Goal: Task Accomplishment & Management: Complete application form

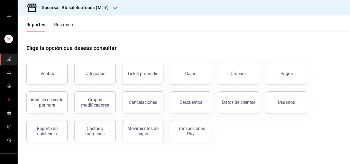
click at [8, 102] on span "mailbox folders" at bounding box center [9, 99] width 4 height 7
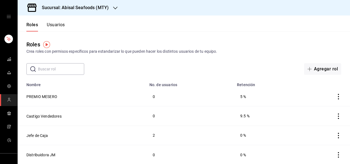
click at [56, 26] on button "Usuarios" at bounding box center [56, 26] width 18 height 9
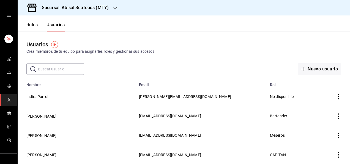
click at [336, 155] on icon "actions" at bounding box center [339, 155] width 6 height 6
click at [270, 153] on div at bounding box center [175, 82] width 350 height 164
click at [270, 153] on span "CAPITAN" at bounding box center [278, 154] width 16 height 4
click at [56, 154] on button "[PERSON_NAME]" at bounding box center [41, 155] width 30 height 6
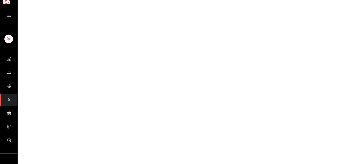
click at [63, 0] on html "GANA 1 MES GRATIS EN TU SUSCRIPCIÓN AQUÍ ¿Recuerdas cómo empezó tu restaurante?…" at bounding box center [175, 0] width 350 height 0
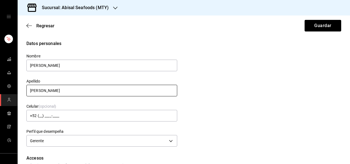
click at [50, 90] on input "[PERSON_NAME]" at bounding box center [101, 91] width 151 height 12
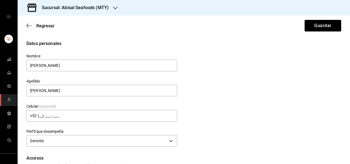
click at [63, 100] on div "Celular (opcional) +52 (__) ____-____" at bounding box center [98, 109] width 157 height 25
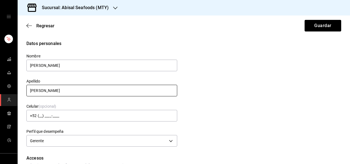
click at [52, 90] on input "[PERSON_NAME]" at bounding box center [101, 91] width 151 height 12
type input "[PERSON_NAME]"
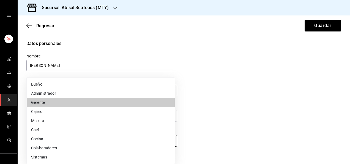
click at [91, 138] on body "Sucursal: Abisal Seafoods (MTY) Regresar Guardar Datos personales Nombre [PERSO…" at bounding box center [175, 82] width 350 height 164
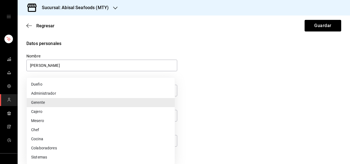
drag, startPoint x: 347, startPoint y: 62, endPoint x: 350, endPoint y: 75, distance: 13.4
click at [350, 75] on div at bounding box center [175, 82] width 350 height 164
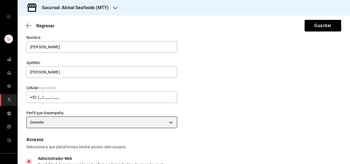
scroll to position [17, 0]
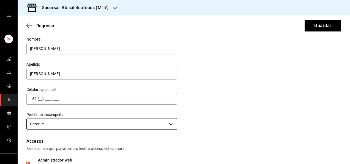
click at [146, 124] on body "Sucursal: Abisal Seafoods (MTY) Regresar Guardar Datos personales Nombre [PERSO…" at bounding box center [175, 82] width 350 height 164
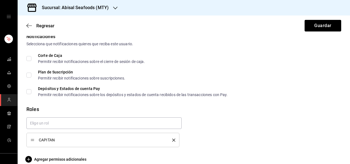
scroll to position [294, 0]
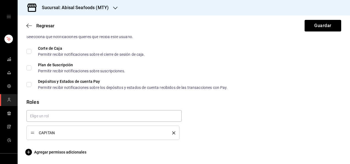
click at [70, 131] on span "CAPITAN" at bounding box center [101, 132] width 125 height 4
click at [35, 133] on div "CAPITAN" at bounding box center [103, 132] width 145 height 6
click at [46, 135] on div "CAPITAN" at bounding box center [103, 132] width 145 height 6
click at [50, 132] on span "CAPITAN" at bounding box center [101, 132] width 125 height 4
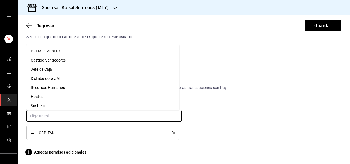
click at [80, 116] on input "text" at bounding box center [103, 116] width 155 height 12
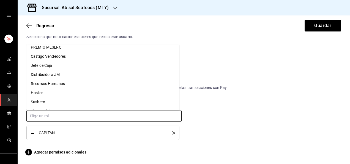
scroll to position [0, 0]
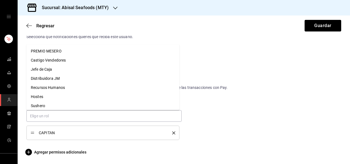
click at [238, 136] on div "CAPITAN" at bounding box center [181, 122] width 319 height 34
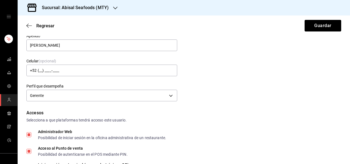
scroll to position [39, 0]
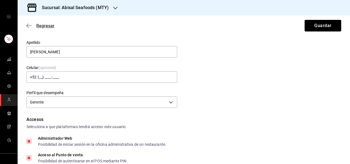
click at [28, 25] on icon "button" at bounding box center [29, 25] width 6 height 0
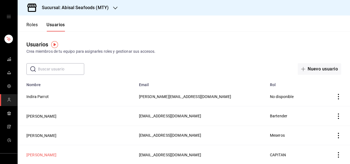
click at [52, 156] on button "[PERSON_NAME]" at bounding box center [41, 155] width 30 height 6
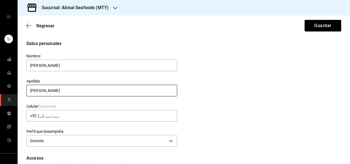
click at [51, 90] on input "[PERSON_NAME]" at bounding box center [101, 91] width 151 height 12
type input "[PERSON_NAME]"
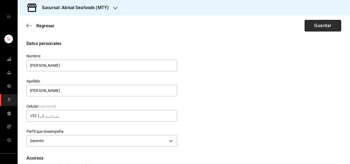
click at [328, 30] on button "Guardar" at bounding box center [323, 26] width 37 height 12
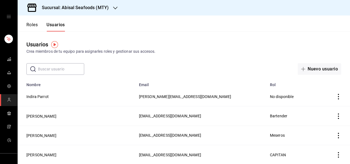
click at [29, 25] on button "Roles" at bounding box center [31, 26] width 11 height 9
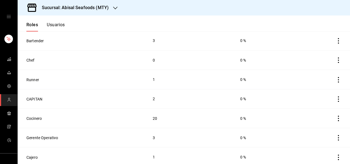
scroll to position [232, 0]
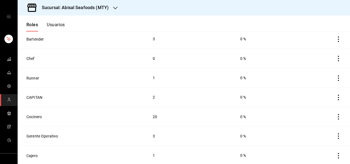
click at [63, 96] on td "CAPITAN" at bounding box center [82, 96] width 129 height 19
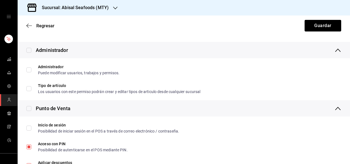
scroll to position [56, 0]
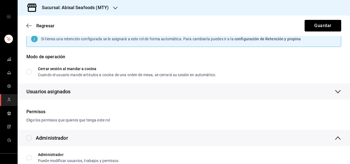
type input "CAPITAN"
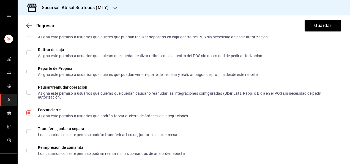
scroll to position [541, 0]
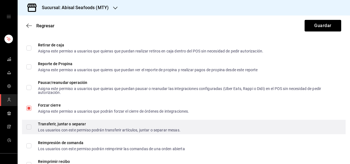
click at [27, 126] on input "Transferir, juntar o separar Los usuarios con este permiso podrán transferir ar…" at bounding box center [28, 126] width 5 height 5
checkbox input "true"
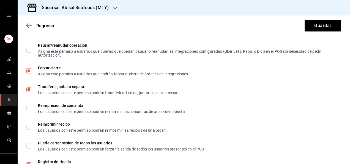
scroll to position [580, 0]
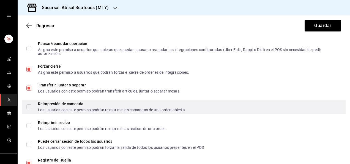
click at [31, 105] on input "Reimpresión de comanda Los usuarios con este permiso podrán reimprimir las coma…" at bounding box center [28, 106] width 5 height 5
checkbox input "true"
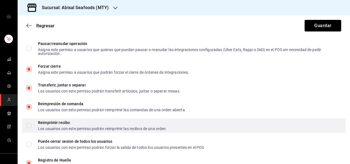
click at [31, 127] on input "Reimprimir recibo Los usuarios con este permiso podrán reimprimir las recibos d…" at bounding box center [28, 125] width 5 height 5
checkbox input "true"
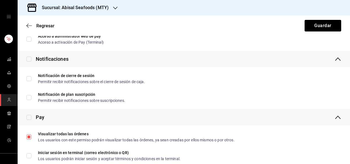
scroll to position [1038, 0]
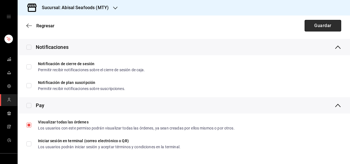
click at [328, 26] on button "Guardar" at bounding box center [323, 26] width 37 height 12
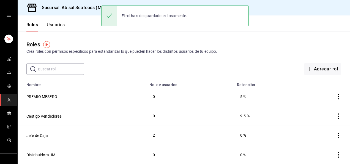
click at [54, 25] on button "Usuarios" at bounding box center [56, 26] width 18 height 9
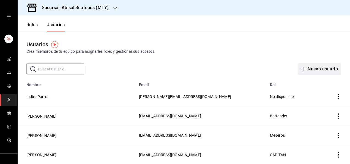
click at [306, 69] on button "Nuevo usuario" at bounding box center [319, 69] width 43 height 12
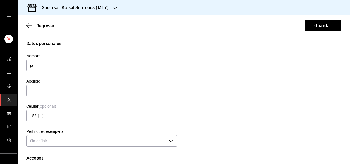
type input "j"
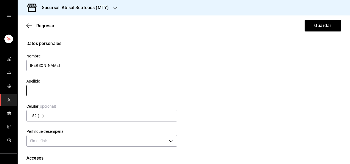
type input "[PERSON_NAME]"
click at [160, 92] on input "text" at bounding box center [101, 91] width 151 height 12
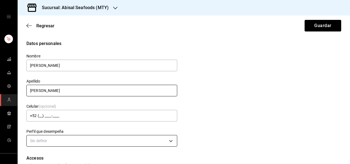
type input "[PERSON_NAME]"
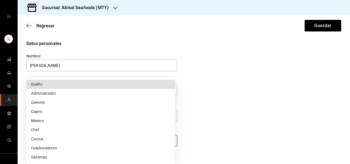
click at [99, 140] on body "Sucursal: Abisal Seafoods (MTY) Regresar Guardar Datos personales Nombre [PERSO…" at bounding box center [175, 82] width 350 height 164
click at [41, 121] on li "Mesero" at bounding box center [101, 120] width 148 height 9
type input "WAITER"
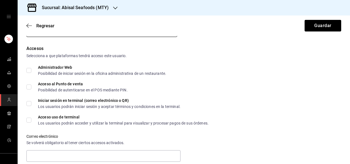
scroll to position [115, 0]
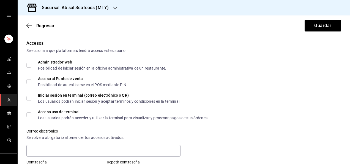
click at [27, 83] on input "Acceso al Punto de venta Posibilidad de autenticarse en el POS mediante PIN." at bounding box center [28, 81] width 5 height 5
checkbox input "true"
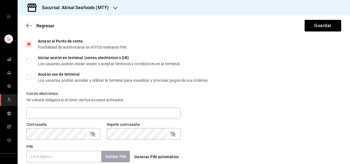
scroll to position [154, 0]
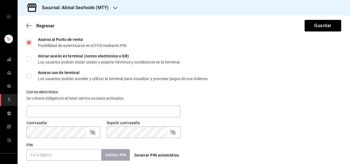
click at [30, 76] on input "Acceso uso de terminal Los usuarios podrán acceder y utilizar la terminal para …" at bounding box center [28, 75] width 5 height 5
checkbox input "true"
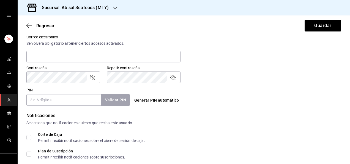
scroll to position [209, 0]
click at [62, 100] on input "PIN" at bounding box center [63, 99] width 75 height 12
type input "1690"
click at [109, 101] on button "Validar PIN" at bounding box center [115, 99] width 29 height 12
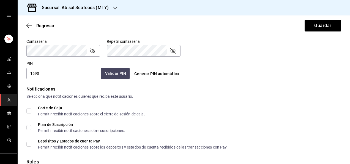
scroll to position [276, 0]
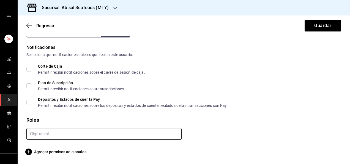
click at [55, 133] on input "text" at bounding box center [103, 134] width 155 height 12
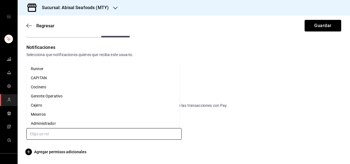
scroll to position [102, 0]
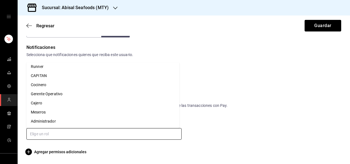
click at [37, 113] on li "Meseros" at bounding box center [102, 111] width 153 height 9
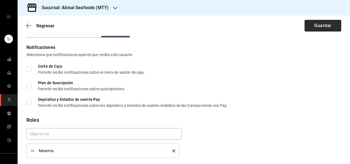
click at [319, 27] on button "Guardar" at bounding box center [323, 26] width 37 height 12
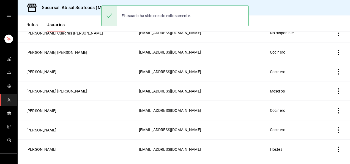
scroll to position [295, 0]
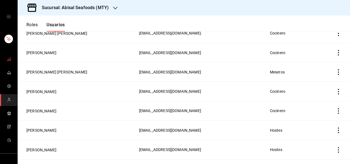
click at [7, 62] on span "mailbox folders" at bounding box center [9, 59] width 4 height 7
